Goal: Transaction & Acquisition: Subscribe to service/newsletter

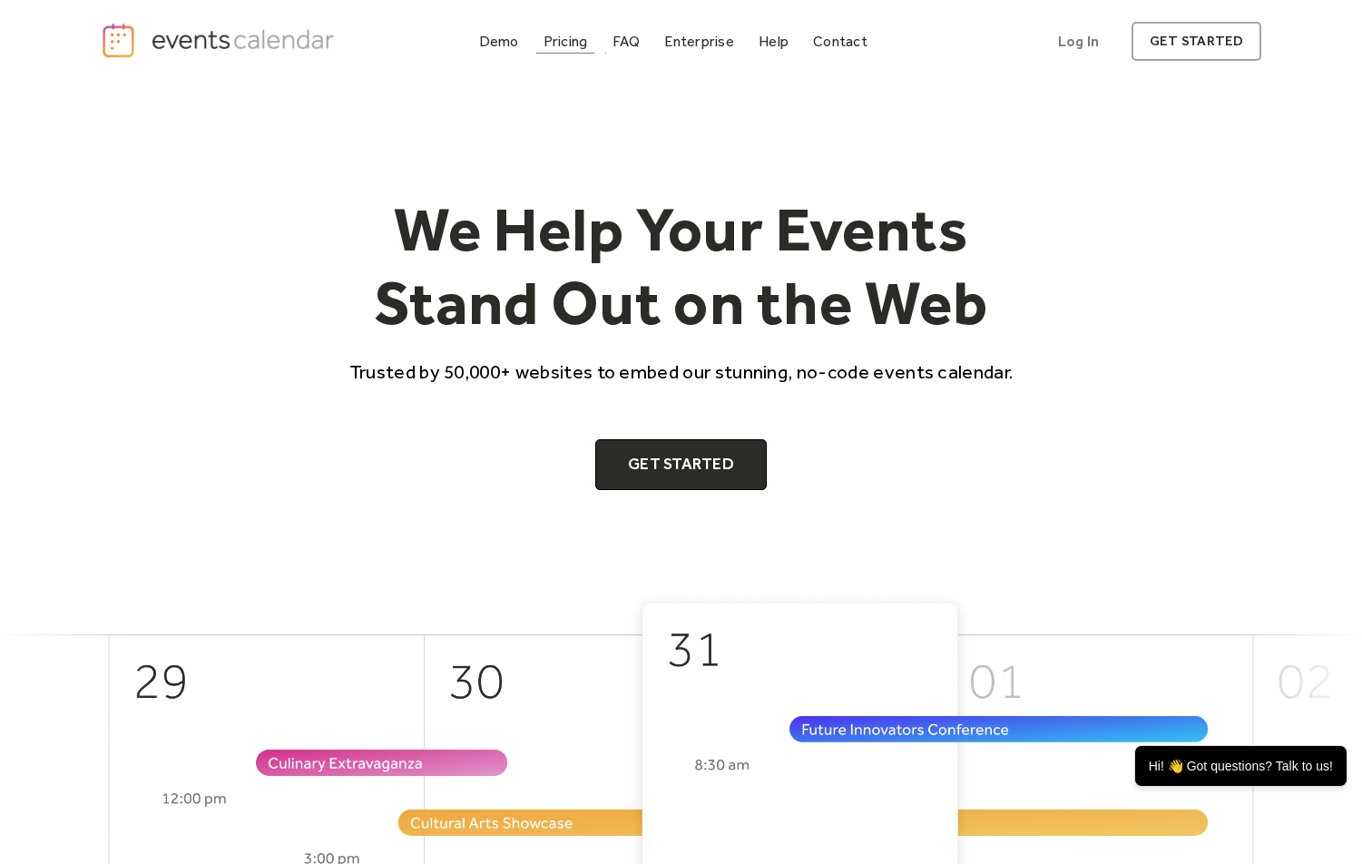
click at [577, 44] on div "Pricing" at bounding box center [566, 41] width 44 height 10
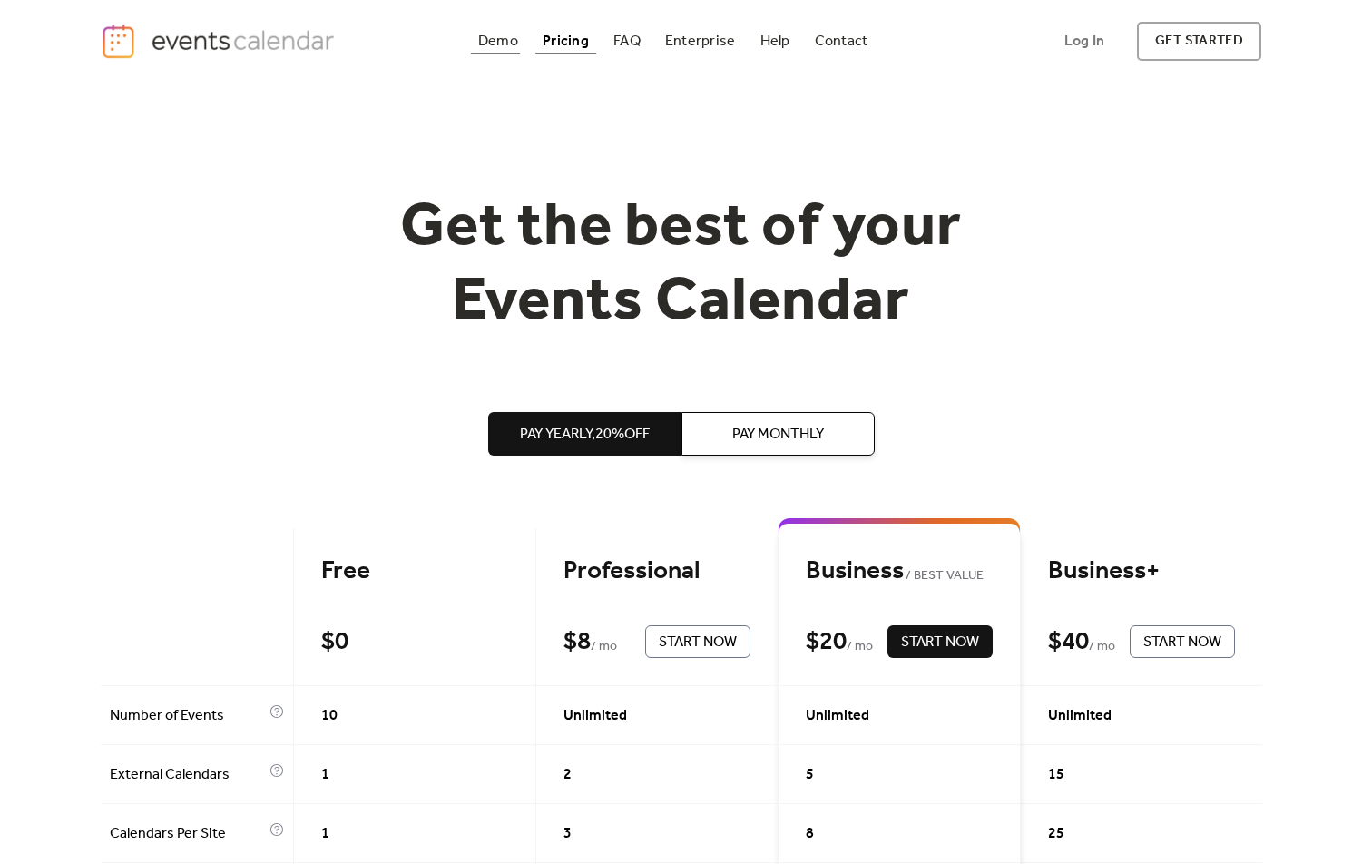
click at [496, 36] on div "Demo" at bounding box center [498, 41] width 40 height 10
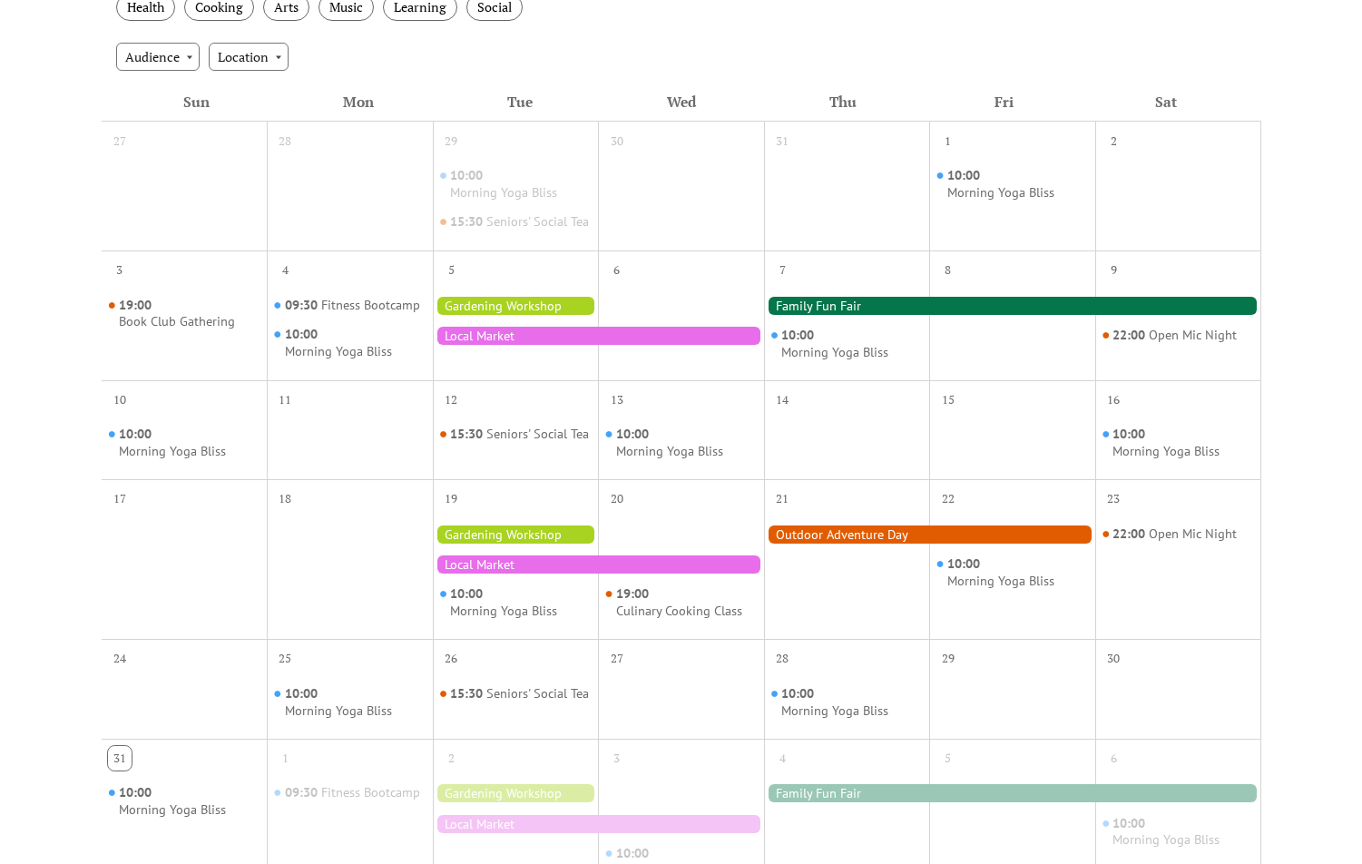
scroll to position [431, 0]
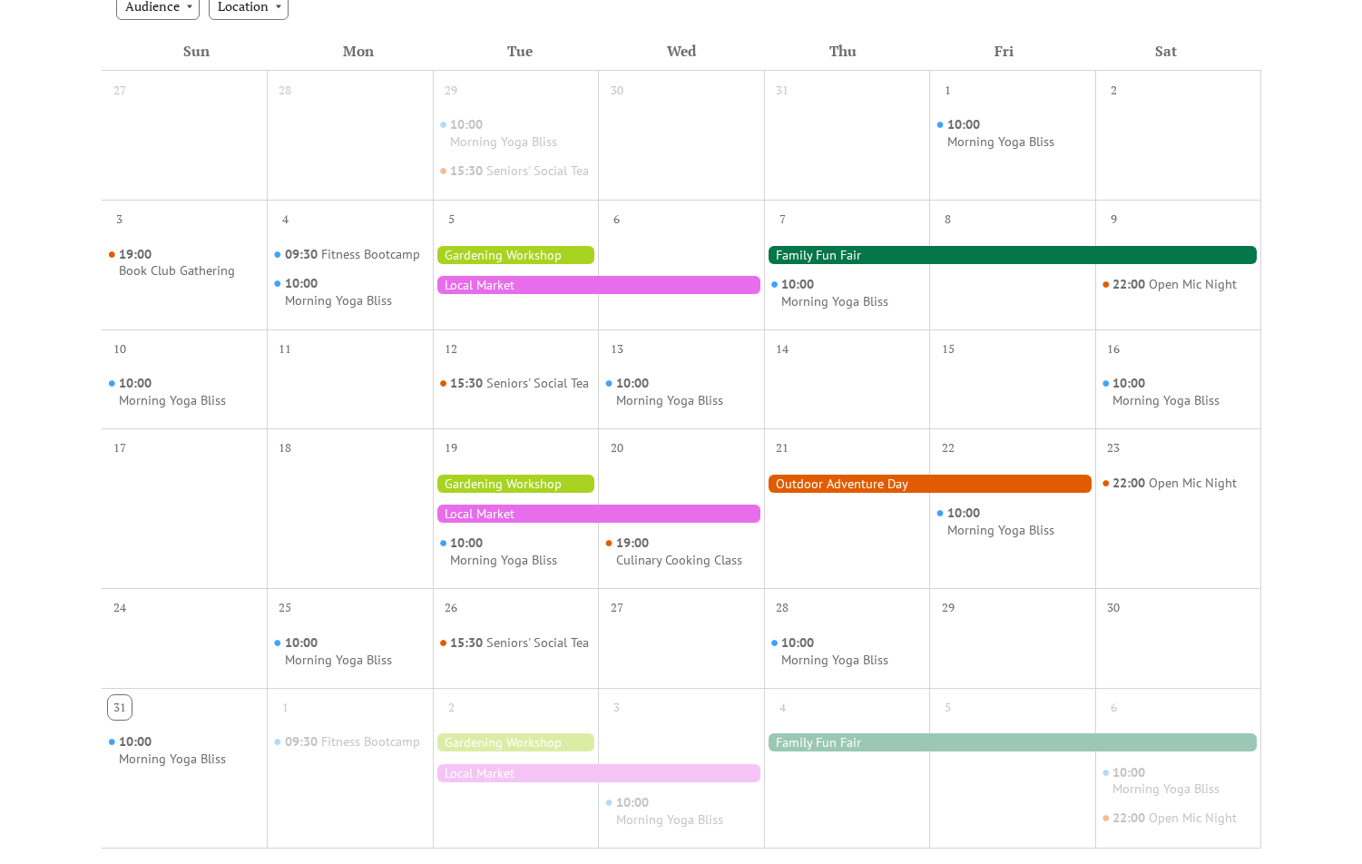
click at [493, 294] on div at bounding box center [598, 285] width 331 height 18
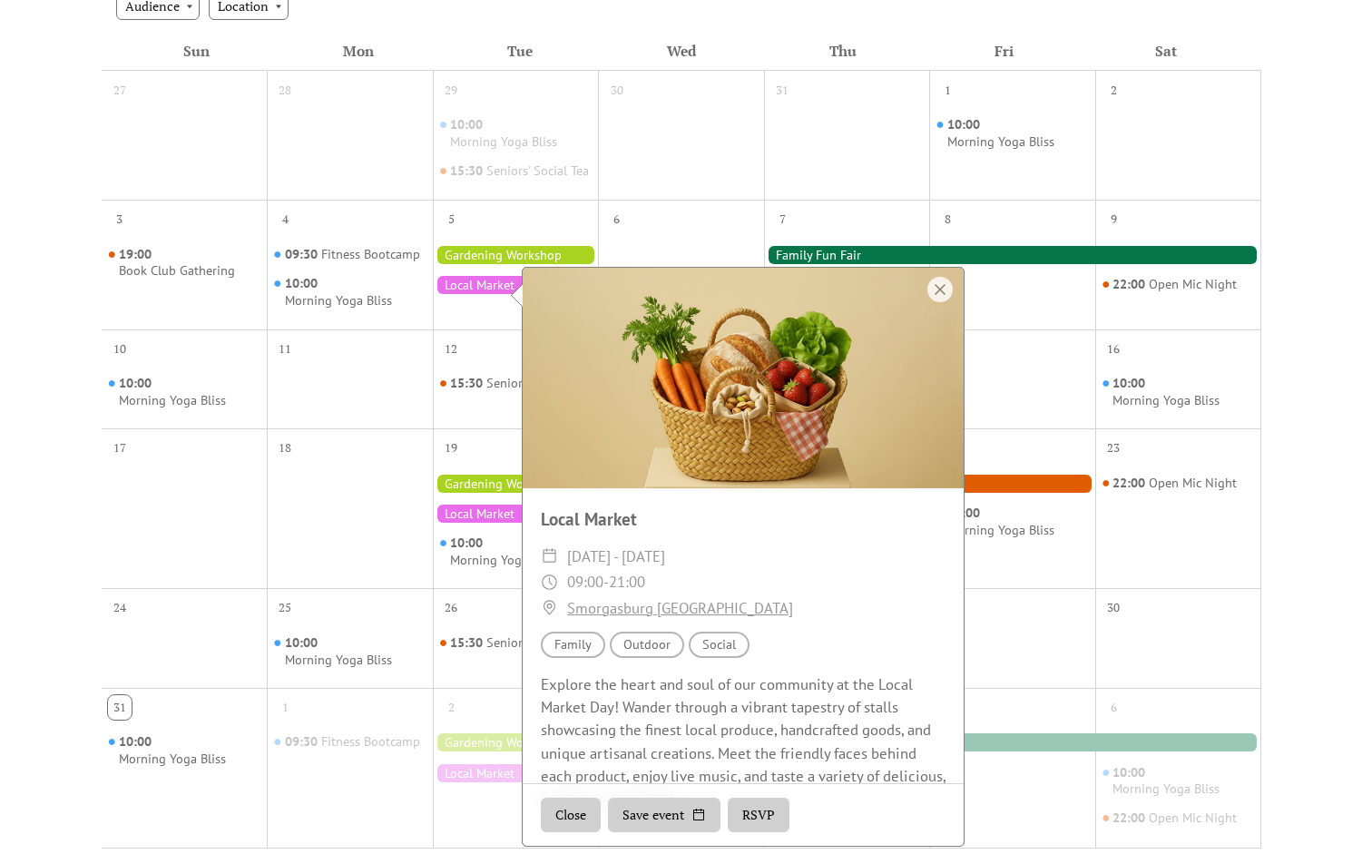
scroll to position [0, 0]
click at [763, 815] on button "RSVP" at bounding box center [759, 815] width 62 height 34
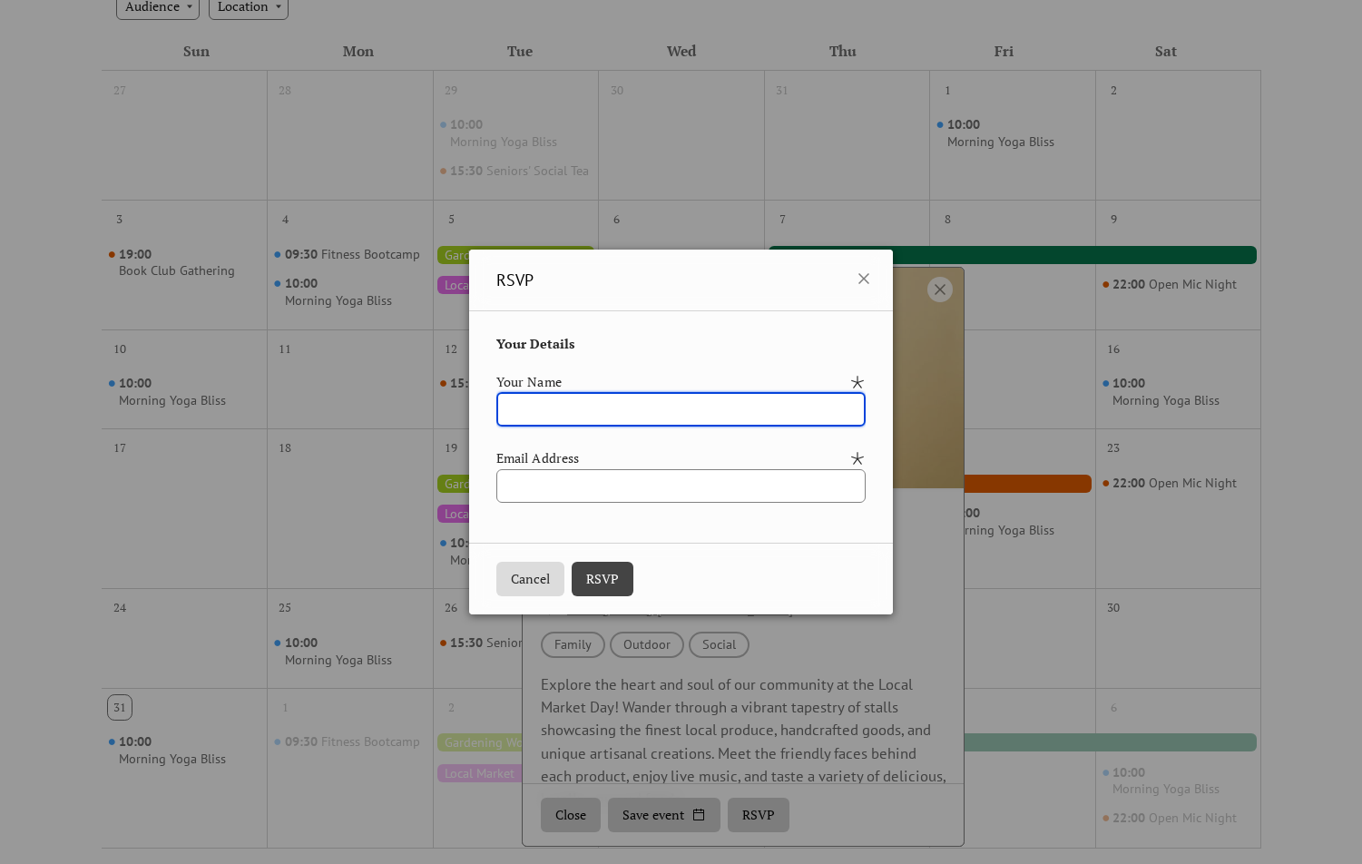
click at [496, 566] on button "Cancel" at bounding box center [530, 579] width 68 height 34
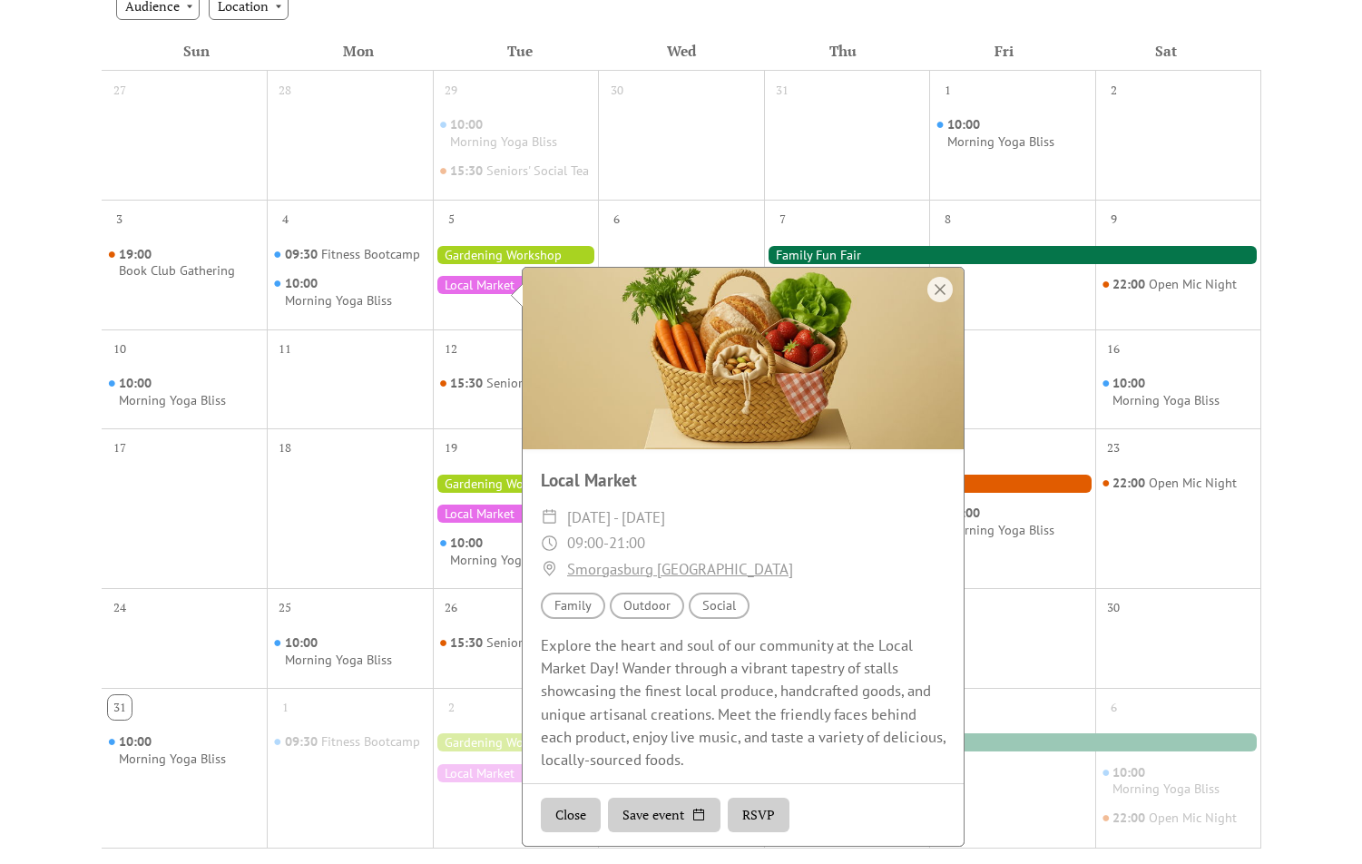
scroll to position [38, 0]
click at [597, 817] on button "Close" at bounding box center [571, 815] width 60 height 34
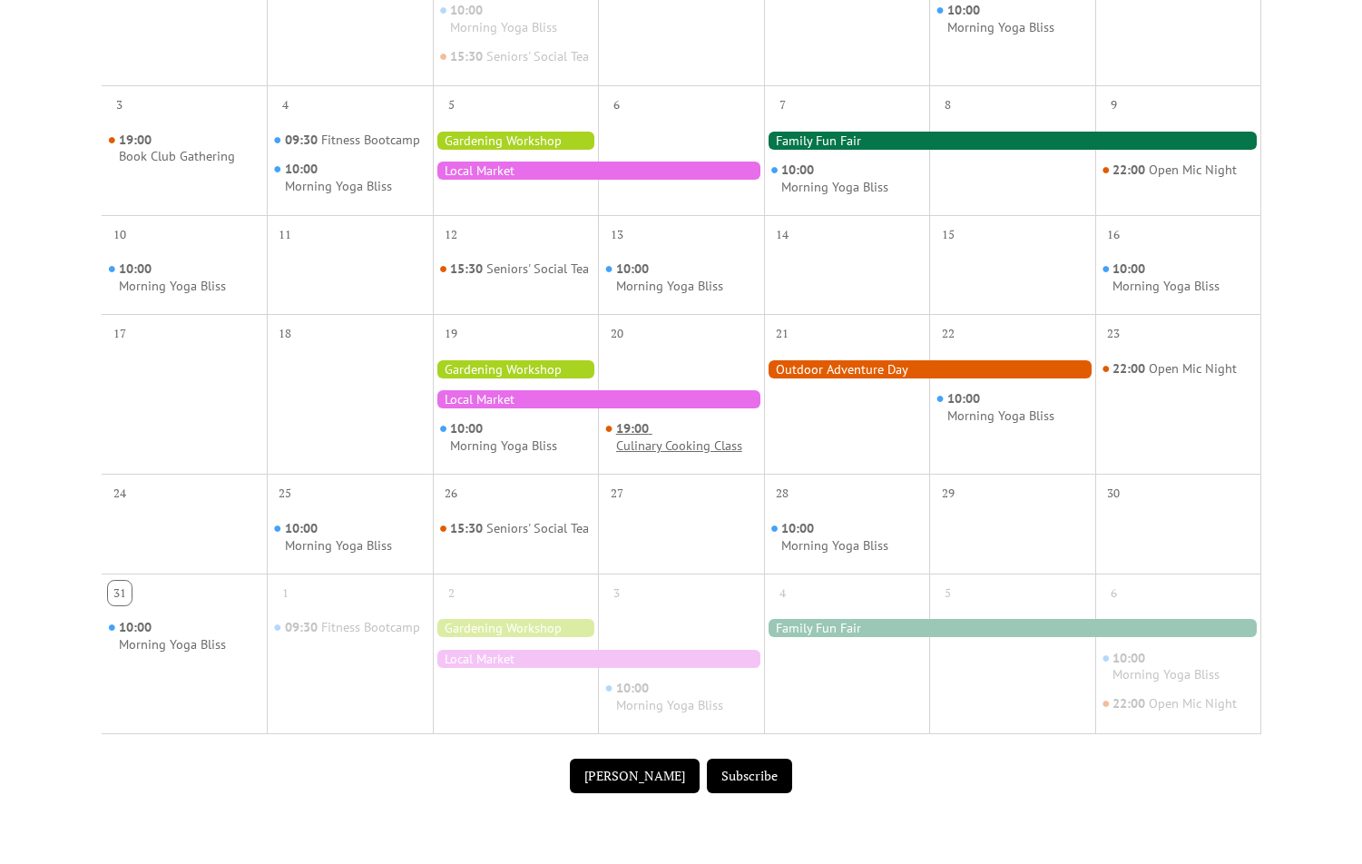
scroll to position [560, 0]
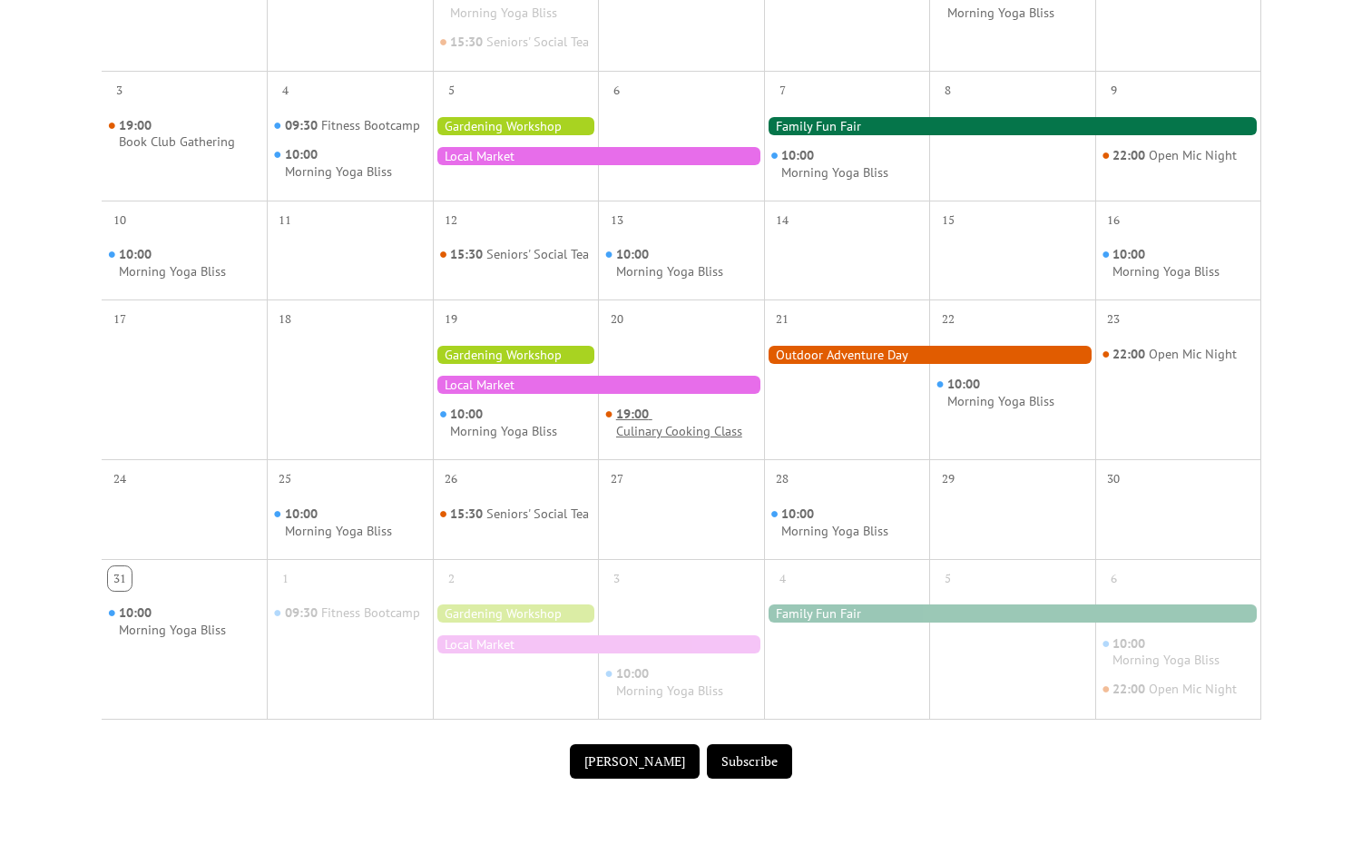
click at [659, 438] on div "Culinary Cooking Class" at bounding box center [679, 431] width 126 height 17
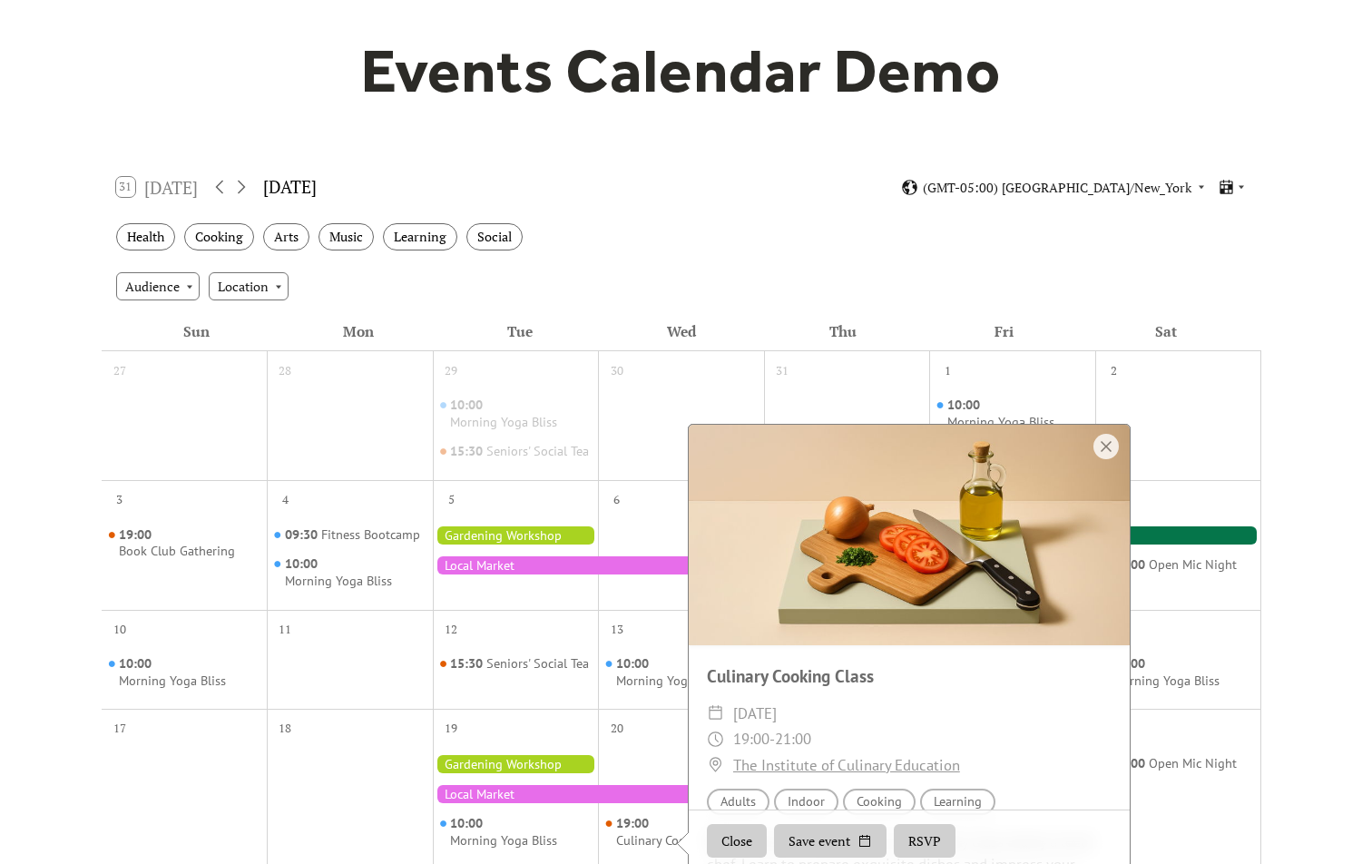
scroll to position [407, 0]
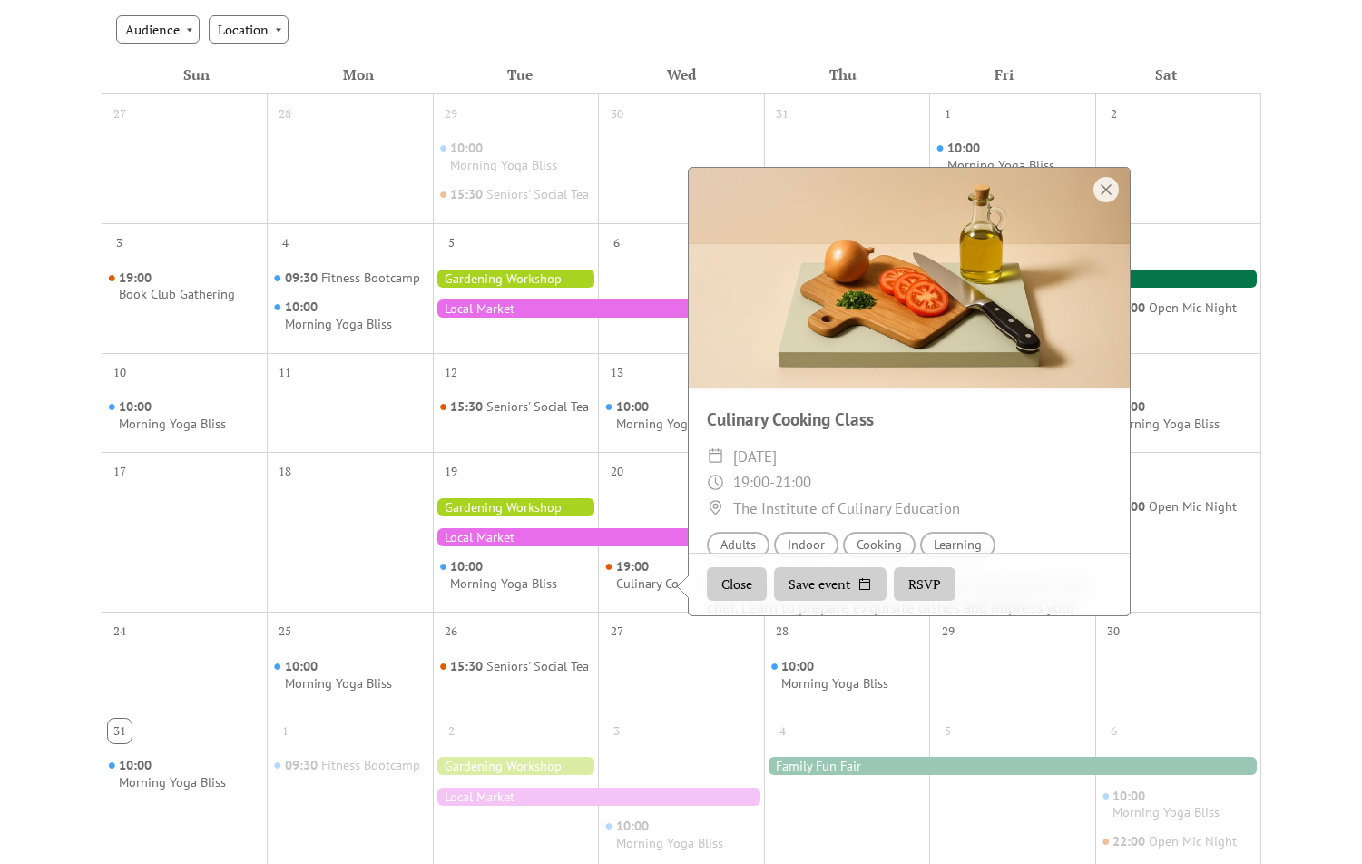
click at [557, 387] on div "12" at bounding box center [516, 370] width 166 height 34
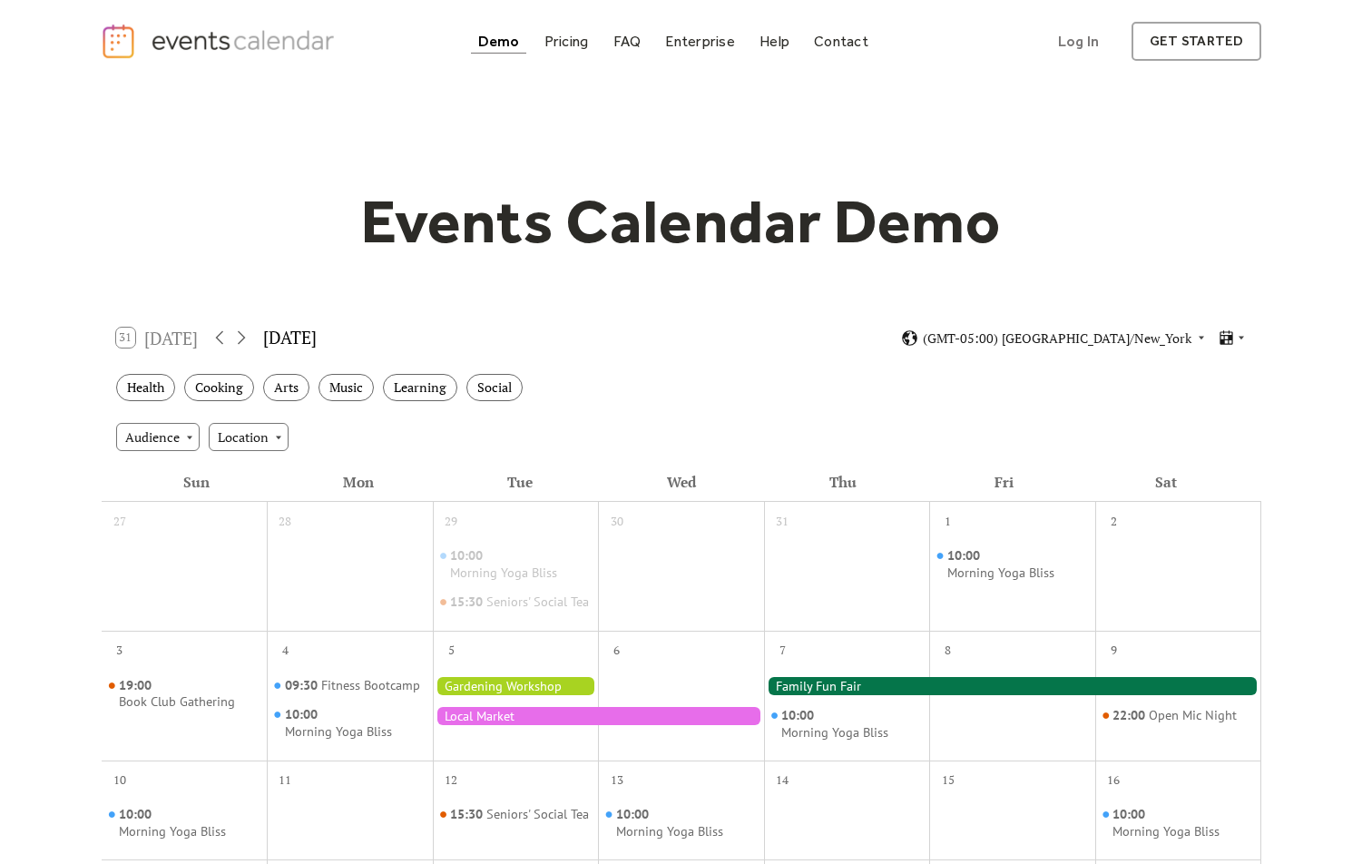
scroll to position [0, 0]
click at [1214, 38] on link "get started" at bounding box center [1197, 41] width 130 height 39
